Goal: Task Accomplishment & Management: Use online tool/utility

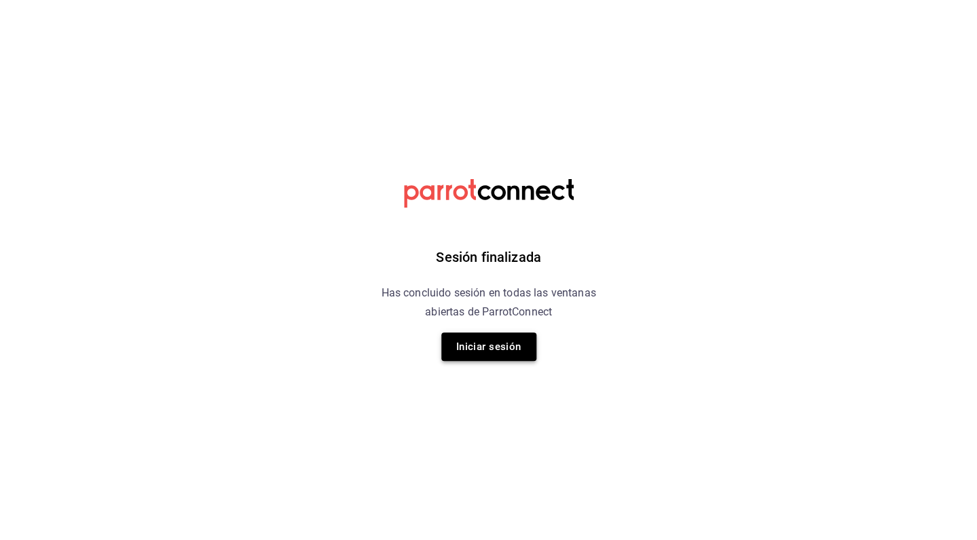
click at [489, 348] on button "Iniciar sesión" at bounding box center [488, 347] width 95 height 29
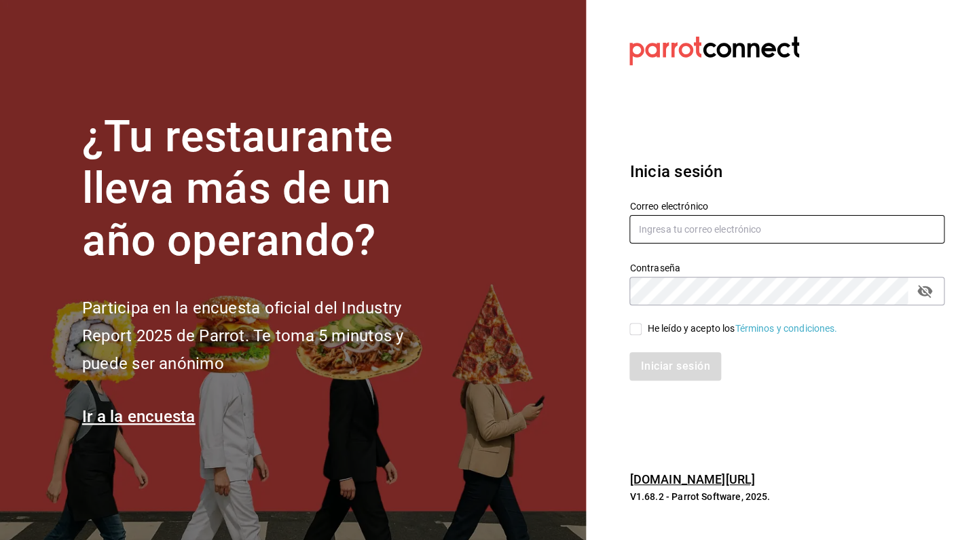
click at [737, 223] on input "text" at bounding box center [786, 229] width 315 height 29
type input "qnicoteziutlan@gmail.com"
click at [638, 327] on input "He leído y acepto los Términos y condiciones." at bounding box center [635, 329] width 12 height 12
checkbox input "true"
click at [674, 369] on button "Iniciar sesión" at bounding box center [675, 366] width 92 height 29
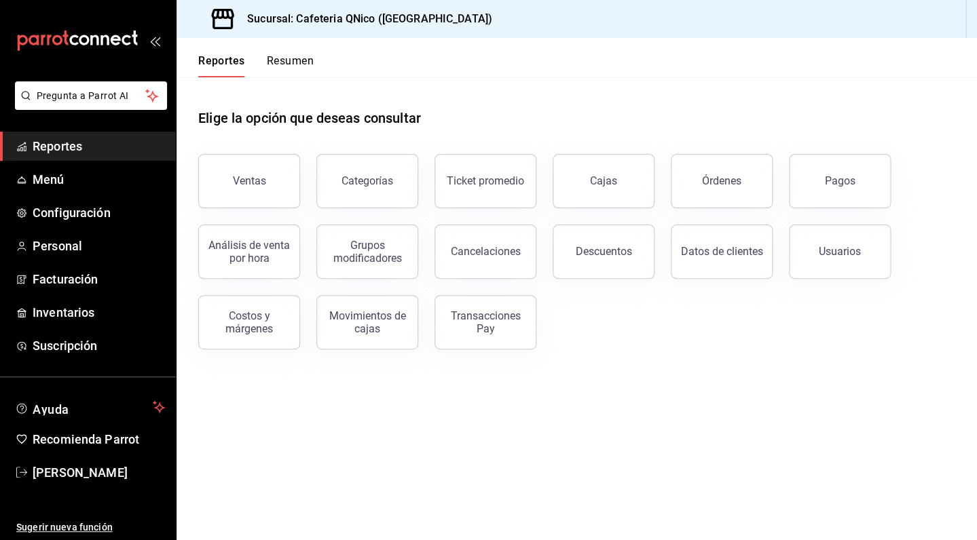
click at [285, 68] on button "Resumen" at bounding box center [290, 65] width 47 height 23
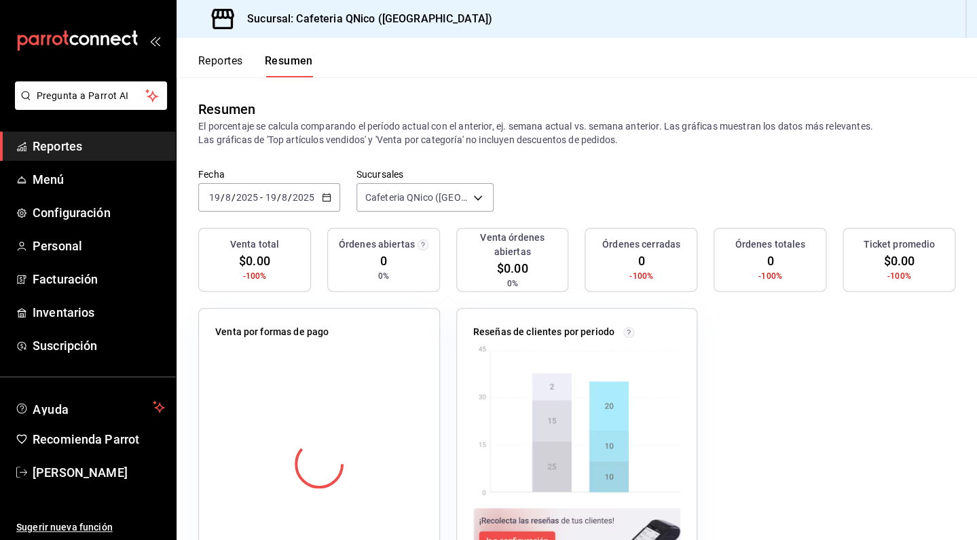
click at [222, 60] on button "Reportes" at bounding box center [220, 65] width 45 height 23
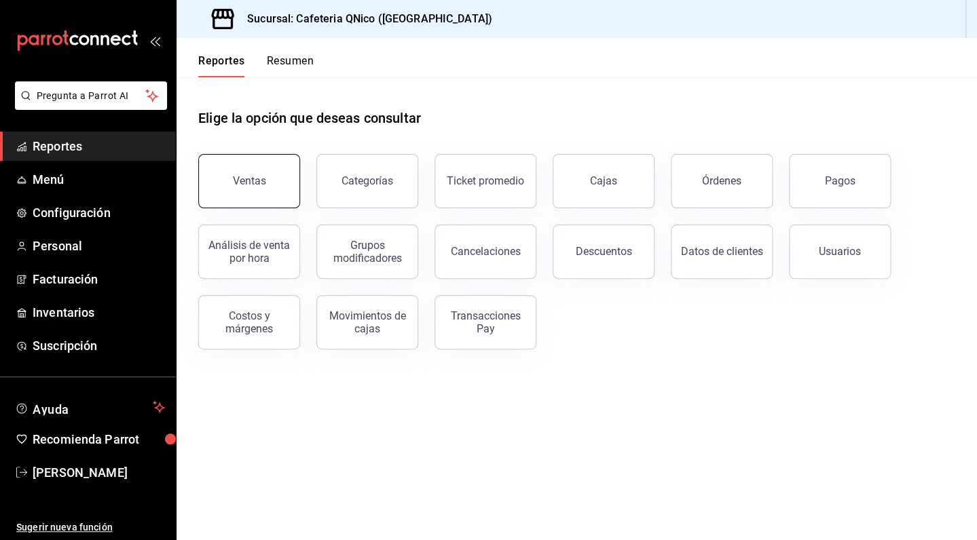
click at [244, 189] on button "Ventas" at bounding box center [249, 181] width 102 height 54
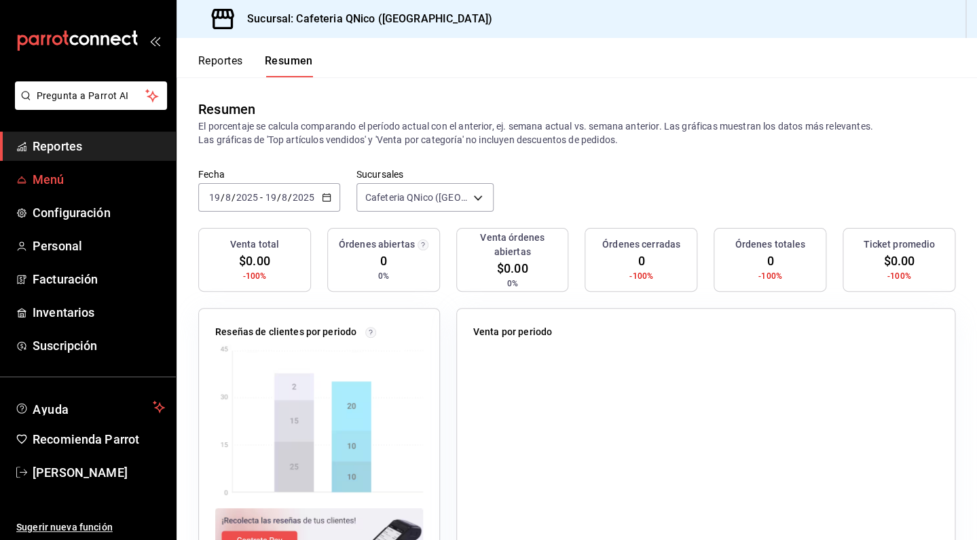
click at [60, 180] on span "Menú" at bounding box center [99, 179] width 132 height 18
